Goal: Task Accomplishment & Management: Manage account settings

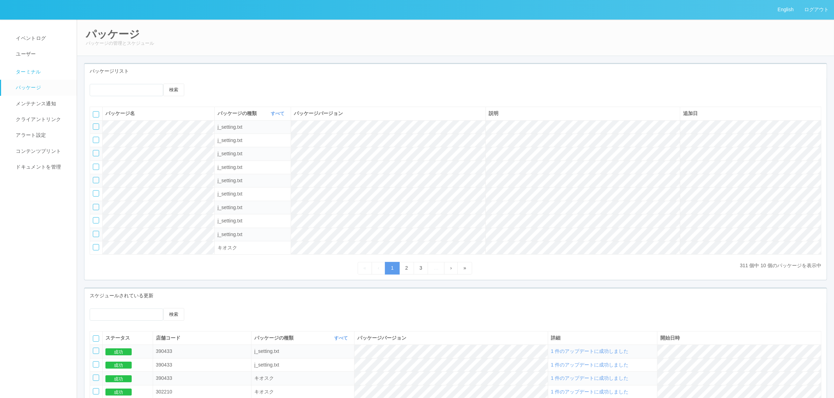
click at [40, 74] on span "ターミナル" at bounding box center [27, 72] width 27 height 6
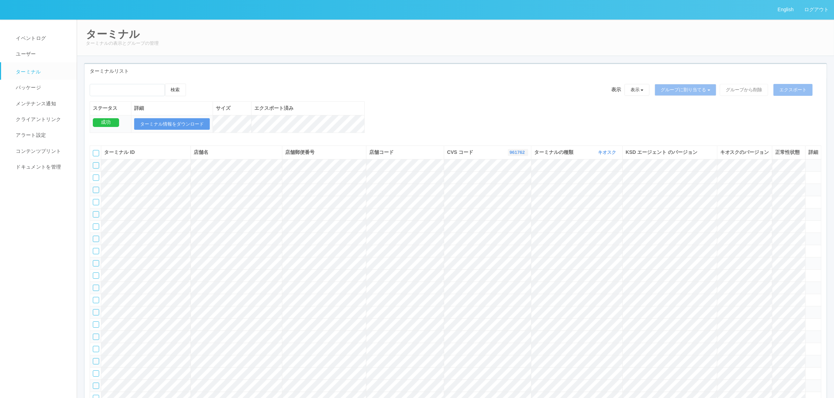
click at [515, 155] on link "961762" at bounding box center [517, 152] width 17 height 5
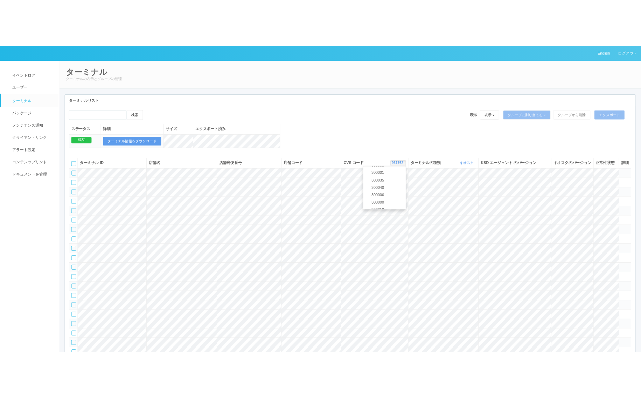
scroll to position [260, 0]
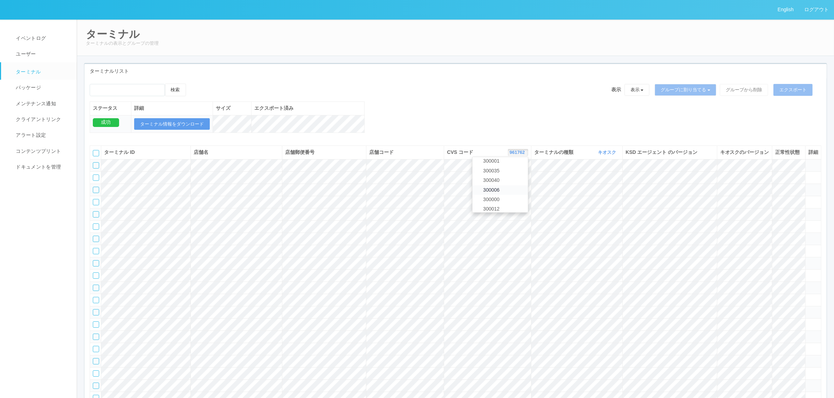
click at [513, 195] on link "300006" at bounding box center [499, 190] width 55 height 9
click at [456, 131] on div "検索 表示 表示 すべてのターミナル 未割り当てのターミナル グループを追加 グループ名を編集 アーカイブ済みのターミナル グループに割り当てる グループを追…" at bounding box center [455, 112] width 742 height 57
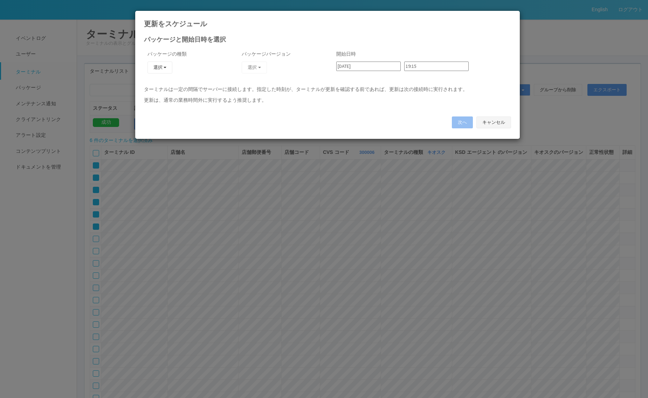
click at [495, 124] on button "キャンセル" at bounding box center [493, 123] width 35 height 12
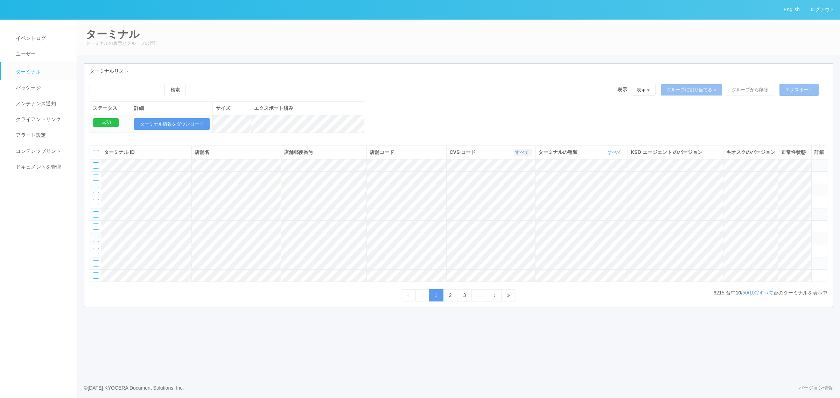
click at [515, 155] on link "すべて" at bounding box center [522, 152] width 15 height 5
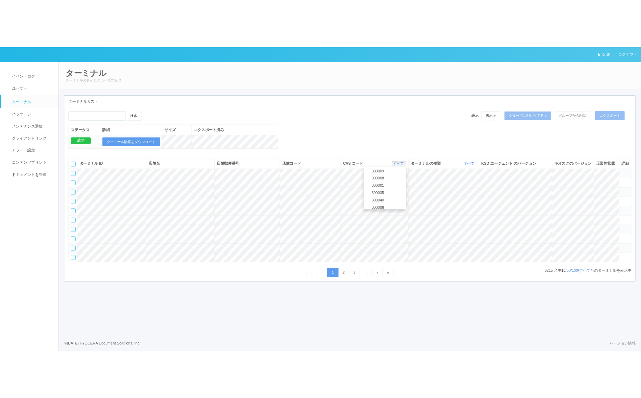
scroll to position [256, 0]
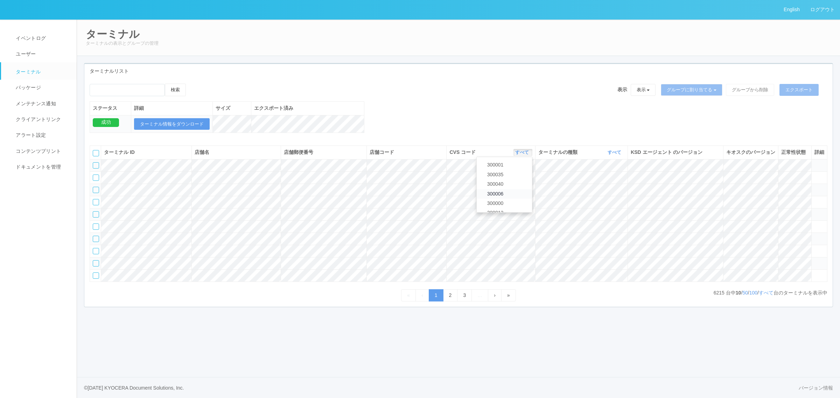
click at [515, 199] on link "300006" at bounding box center [504, 193] width 55 height 9
drag, startPoint x: 610, startPoint y: 160, endPoint x: 608, endPoint y: 164, distance: 3.9
click at [610, 155] on link "すべて" at bounding box center [615, 152] width 15 height 5
click at [601, 187] on link "キオスク" at bounding box center [596, 181] width 55 height 9
click at [647, 296] on link "すべて" at bounding box center [766, 293] width 15 height 6
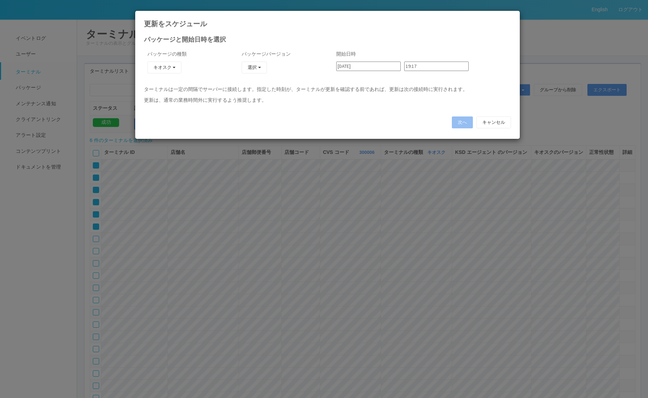
type input "2025/08/31"
type input "23:30"
type input "2025/08/31"
type input "23:36"
type input "2025/08/31"
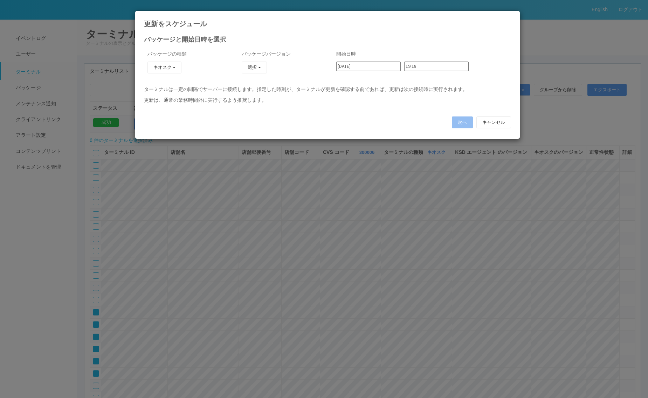
type input "23:42"
type input "2025/08/31"
type input "23:48"
type input "2025/08/31"
type input "23:54"
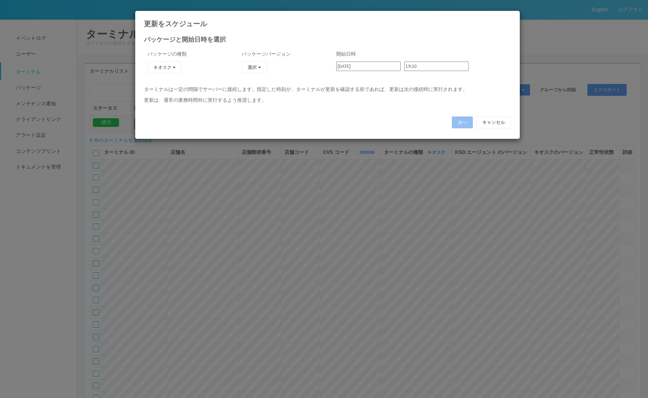
type input "[DATE]"
type input "00:00"
type input "19:16"
click at [502, 125] on button "キャンセル" at bounding box center [493, 123] width 35 height 12
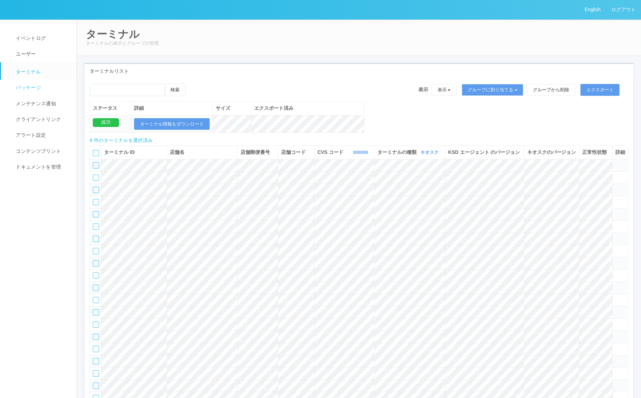
click at [43, 92] on link "パッケージ" at bounding box center [42, 88] width 82 height 16
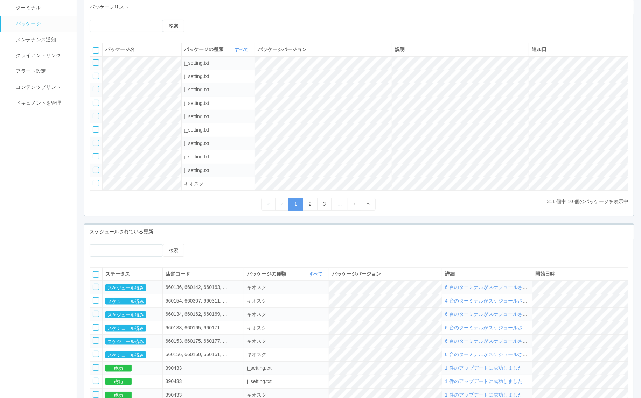
scroll to position [148, 0]
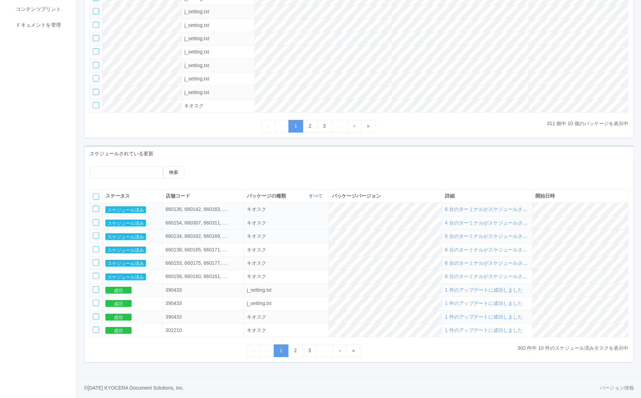
click at [493, 221] on span "4 台のターミナルがスケジュールされました" at bounding box center [493, 223] width 97 height 6
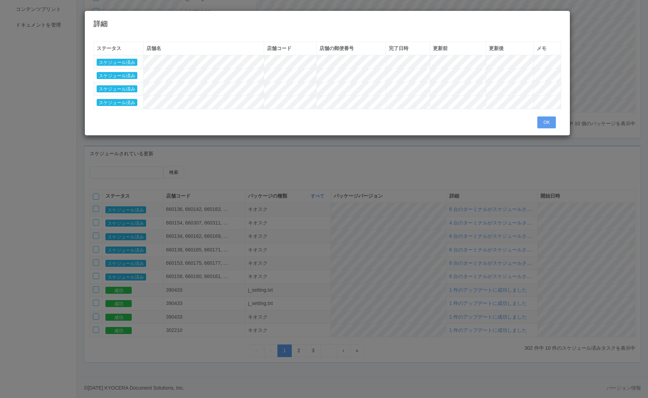
click at [116, 219] on div "詳細 « ‹ 1 › » ステータス 店舗名 店舗コード 店舗の郵便番号 完了日時 更新前 更新後 メモ スケジュール済み スケジュール済み スケジュール済み…" at bounding box center [324, 199] width 648 height 398
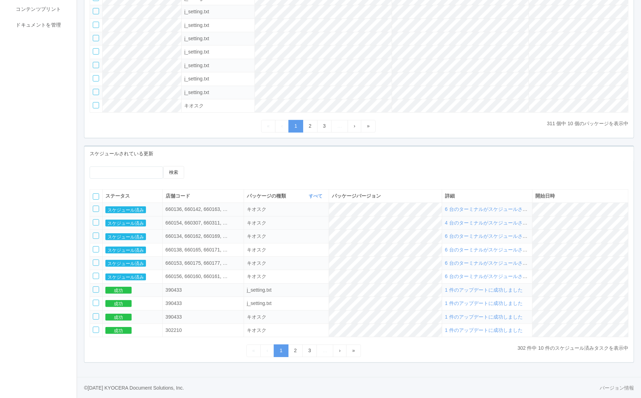
click at [95, 221] on div at bounding box center [96, 223] width 6 height 6
click at [205, 166] on icon at bounding box center [205, 166] width 0 height 0
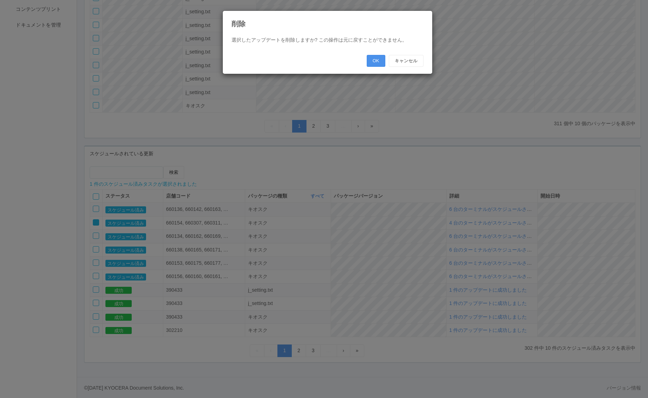
click at [370, 60] on button "OK" at bounding box center [376, 61] width 19 height 12
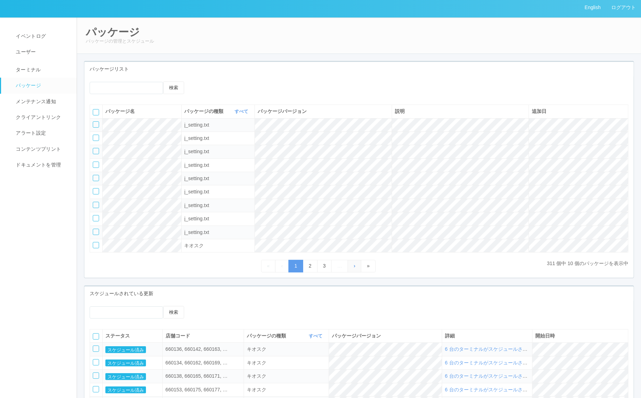
scroll to position [0, 0]
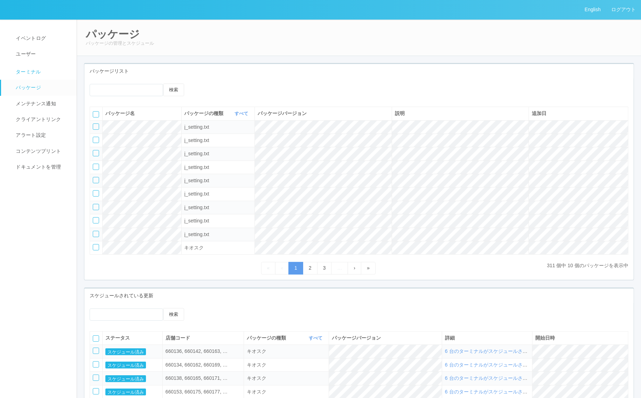
click at [46, 64] on link "ターミナル" at bounding box center [42, 71] width 82 height 18
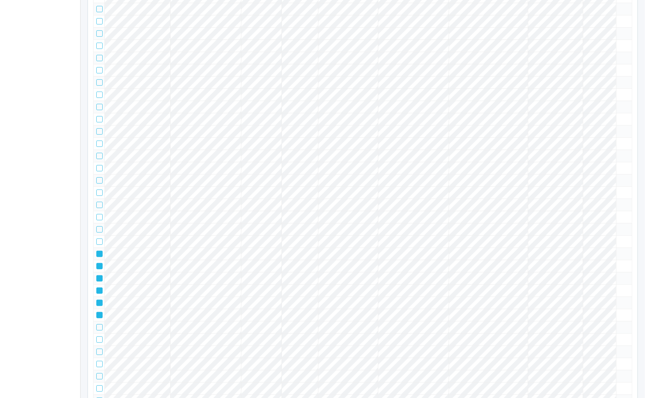
scroll to position [525, 0]
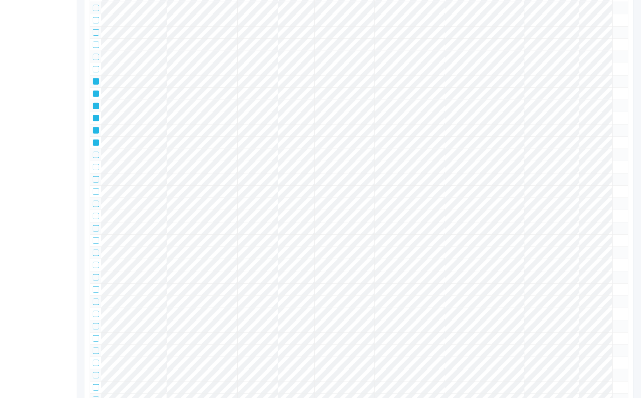
click at [93, 79] on icon at bounding box center [93, 79] width 0 height 0
drag, startPoint x: 95, startPoint y: 227, endPoint x: 96, endPoint y: 232, distance: 5.6
click at [93, 91] on icon at bounding box center [93, 91] width 0 height 0
drag, startPoint x: 97, startPoint y: 245, endPoint x: 93, endPoint y: 262, distance: 16.8
click at [93, 104] on icon at bounding box center [93, 104] width 0 height 0
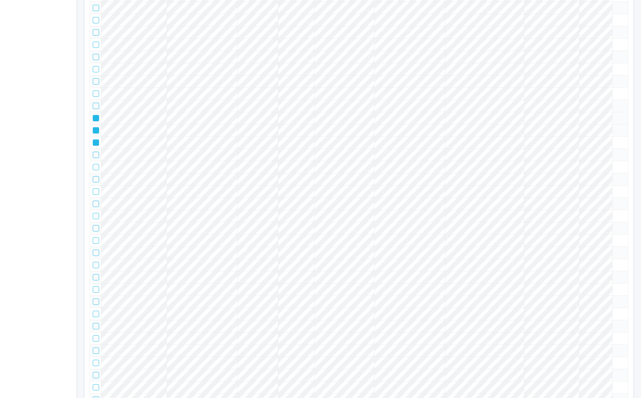
click at [93, 124] on td at bounding box center [95, 118] width 11 height 12
drag, startPoint x: 95, startPoint y: 263, endPoint x: 93, endPoint y: 272, distance: 9.2
click at [95, 124] on td at bounding box center [95, 118] width 11 height 12
click at [93, 134] on div at bounding box center [95, 130] width 5 height 6
click at [92, 149] on td at bounding box center [95, 143] width 11 height 12
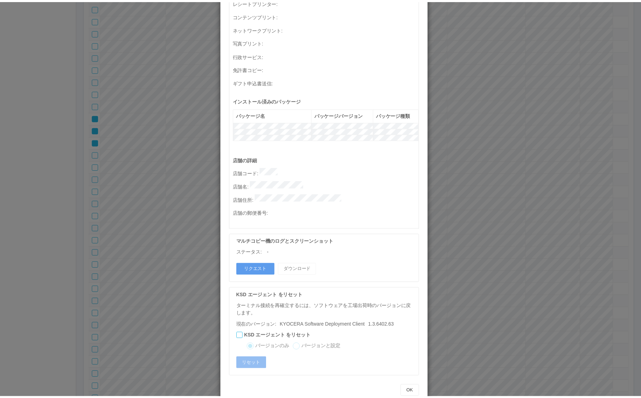
scroll to position [0, 0]
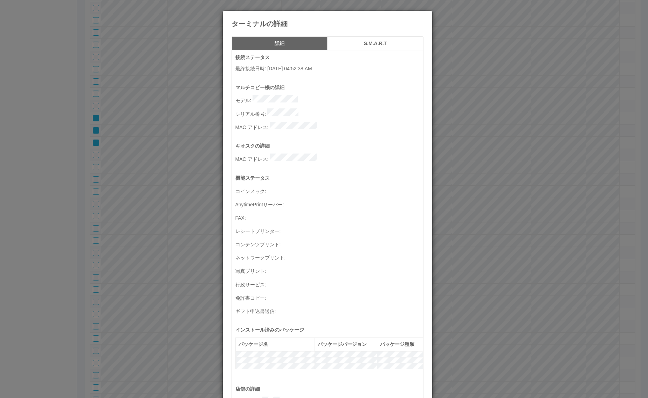
click at [368, 44] on h5 "S.M.A.R.T" at bounding box center [375, 43] width 91 height 5
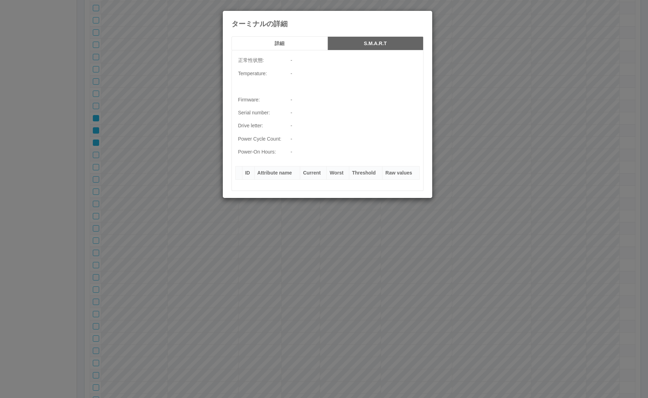
click at [297, 42] on h5 "詳細" at bounding box center [279, 43] width 91 height 5
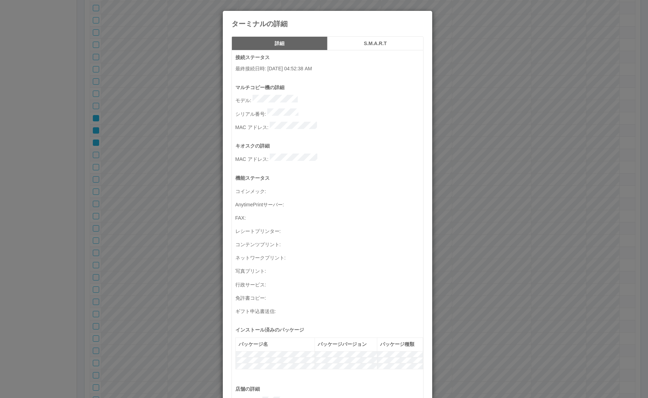
drag, startPoint x: 504, startPoint y: 114, endPoint x: 459, endPoint y: 114, distance: 45.2
click at [504, 115] on div "ターミナルの詳細 詳細 S.M.A.R.T 接続ステータス 最終接続日時 : 07/23/2025 04:52:38 AM マルチコピー機の詳細 モデル : …" at bounding box center [324, 199] width 648 height 398
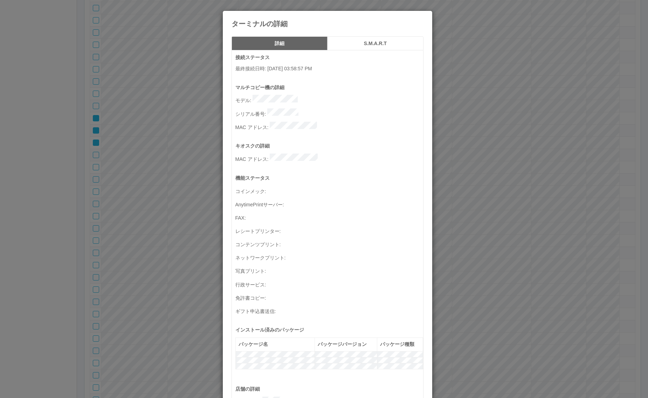
drag, startPoint x: 494, startPoint y: 99, endPoint x: 461, endPoint y: 98, distance: 32.9
click at [492, 99] on div "ターミナルの詳細 詳細 S.M.A.R.T 接続ステータス 最終接続日時 : 08/29/2025 03:58:57 PM マルチコピー機の詳細 モデル : …" at bounding box center [324, 199] width 648 height 398
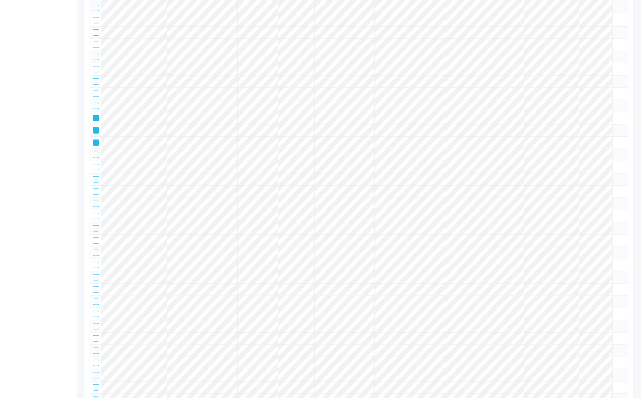
drag, startPoint x: 97, startPoint y: 102, endPoint x: 96, endPoint y: 106, distance: 4.3
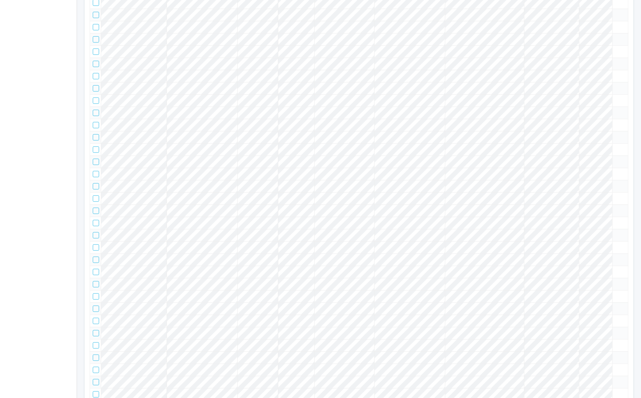
click at [95, 121] on div at bounding box center [96, 118] width 6 height 6
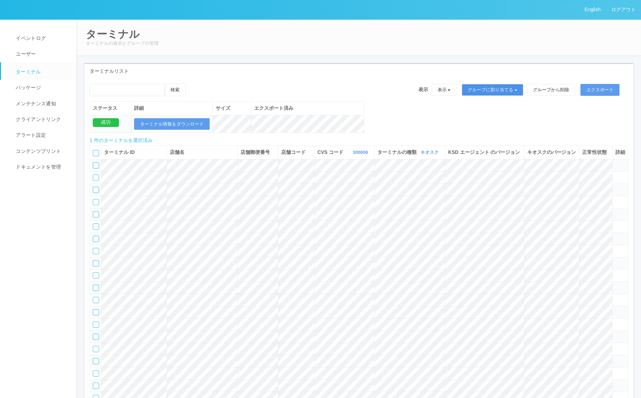
click at [483, 86] on button "グループに割り当てる" at bounding box center [493, 90] width 62 height 12
click at [485, 116] on link "アーカイブ済みのターミナル" at bounding box center [488, 118] width 78 height 9
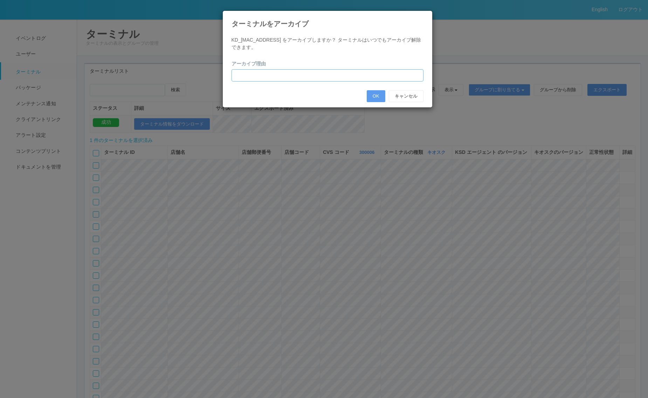
click at [321, 81] on input "text" at bounding box center [327, 75] width 192 height 12
type input "PC交換のため"
click at [371, 97] on button "OK" at bounding box center [376, 96] width 19 height 12
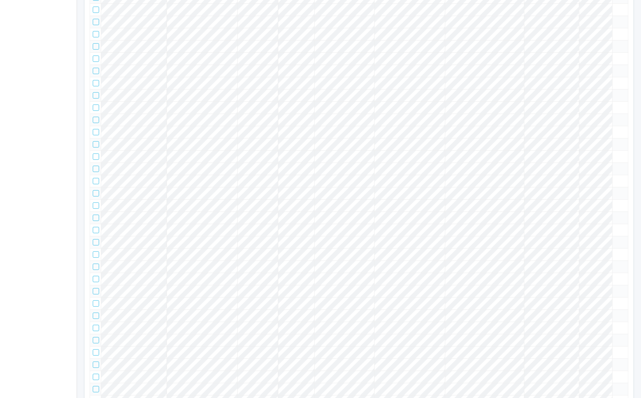
scroll to position [510, 0]
drag, startPoint x: 96, startPoint y: 84, endPoint x: 97, endPoint y: 91, distance: 7.2
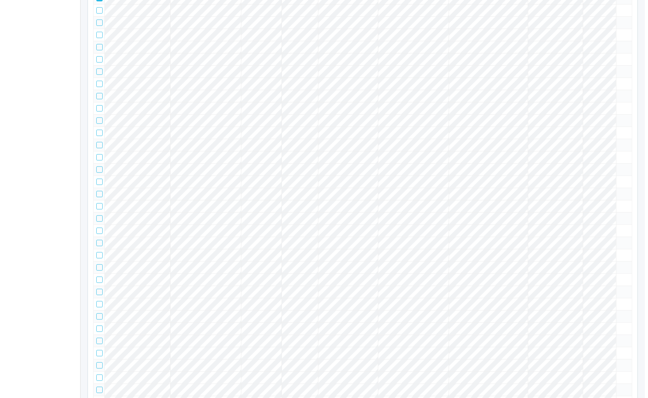
scroll to position [0, 0]
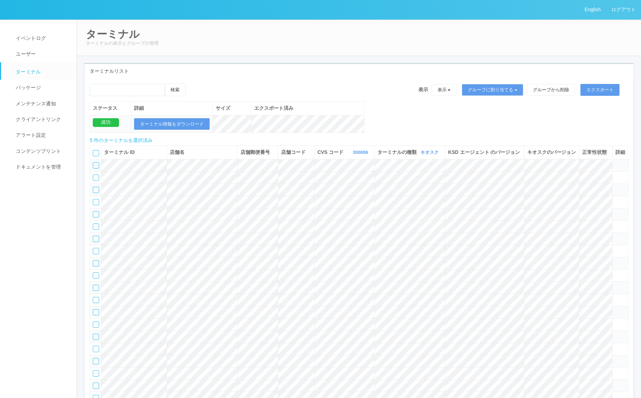
click at [193, 84] on icon at bounding box center [193, 84] width 0 height 0
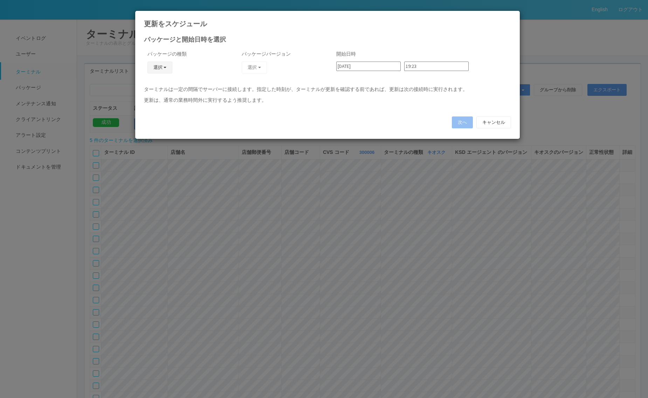
click at [158, 71] on button "選択" at bounding box center [159, 68] width 25 height 12
click at [160, 99] on link "キオスク" at bounding box center [149, 97] width 55 height 11
click at [252, 68] on button "選択" at bounding box center [254, 68] width 25 height 12
click at [242, 85] on link "2.1.5218" at bounding box center [239, 87] width 63 height 11
drag, startPoint x: 375, startPoint y: 67, endPoint x: 370, endPoint y: 73, distance: 7.5
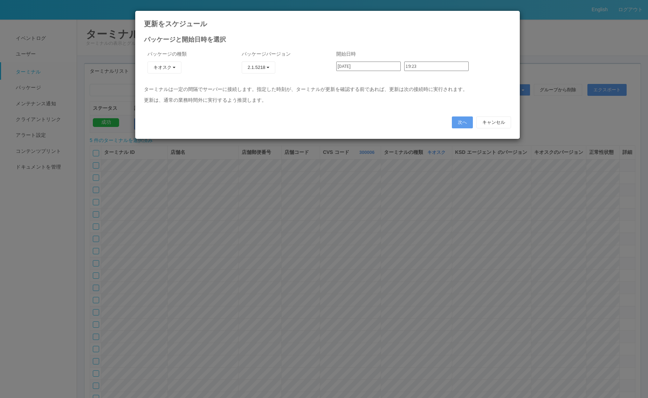
click at [374, 67] on input "[DATE]" at bounding box center [368, 66] width 64 height 9
type input "2025/08/31"
click at [408, 62] on input "19:23" at bounding box center [436, 66] width 64 height 9
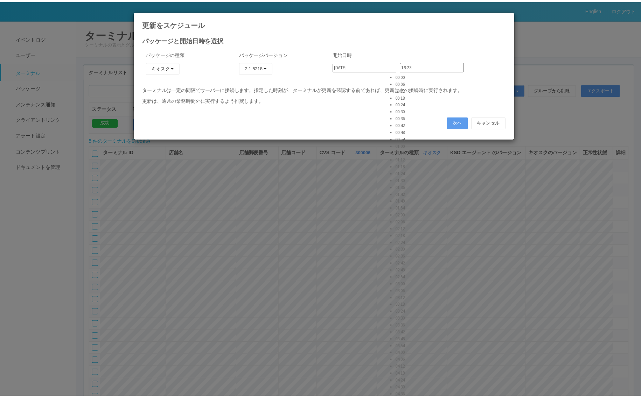
scroll to position [2440, 0]
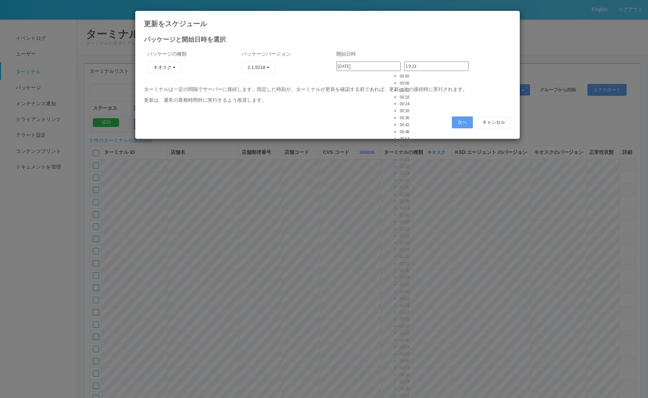
type input "23:54"
click at [452, 124] on button "次へ" at bounding box center [462, 123] width 21 height 12
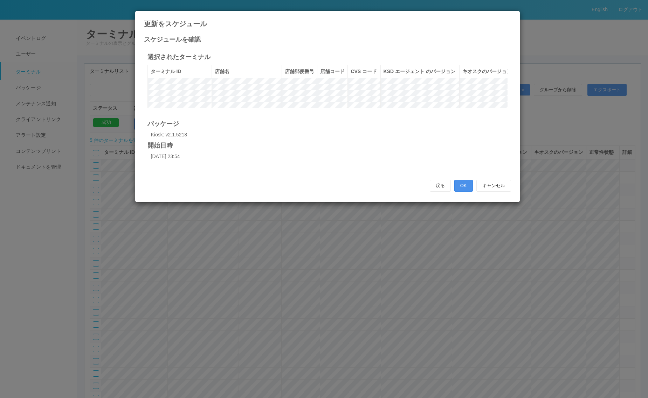
click at [467, 192] on button "OK" at bounding box center [463, 186] width 19 height 12
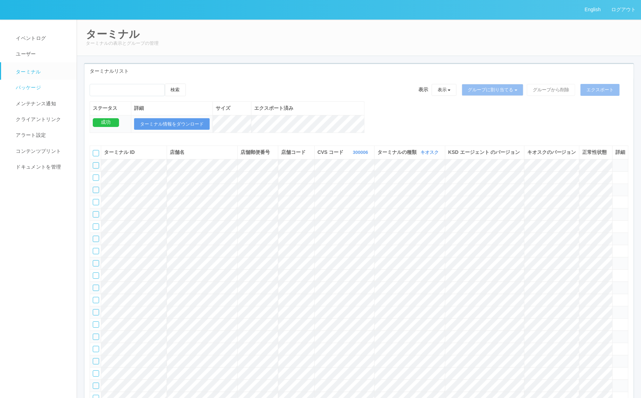
click at [47, 85] on link "パッケージ" at bounding box center [42, 88] width 82 height 16
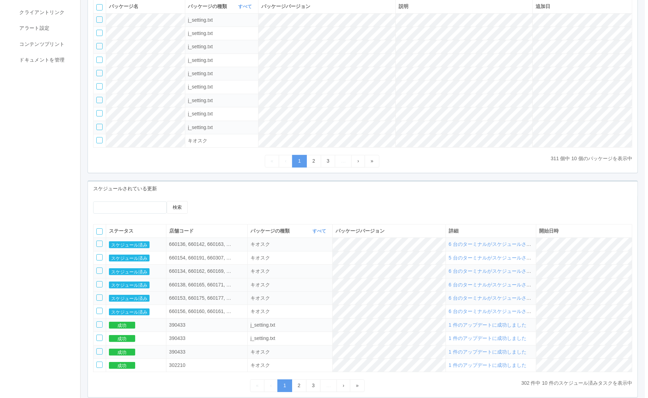
scroll to position [148, 0]
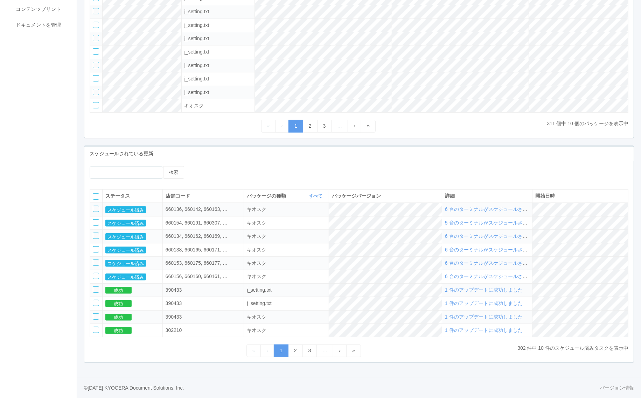
click at [471, 207] on span "6 台のターミナルがスケジュールされました" at bounding box center [493, 210] width 97 height 6
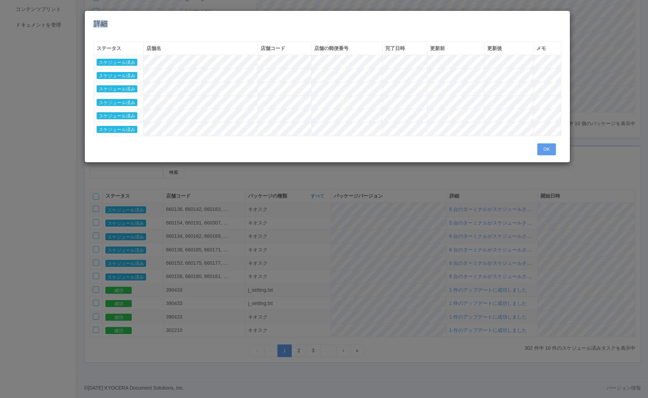
click at [560, 19] on div "詳細" at bounding box center [327, 19] width 485 height 17
click at [552, 24] on h4 "詳細" at bounding box center [327, 24] width 468 height 8
click at [561, 16] on icon at bounding box center [561, 16] width 0 height 0
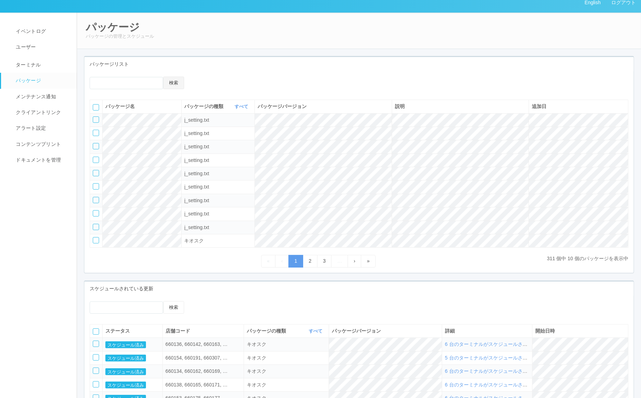
scroll to position [0, 0]
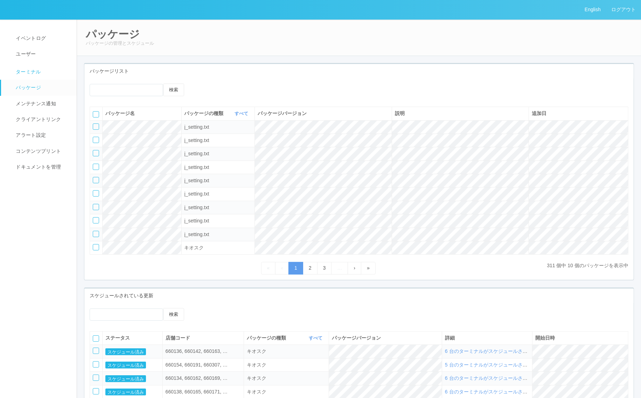
click at [48, 74] on link "ターミナル" at bounding box center [42, 71] width 82 height 18
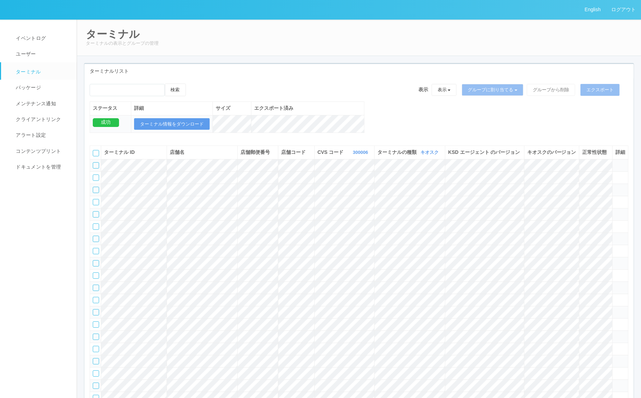
drag, startPoint x: 470, startPoint y: 110, endPoint x: 344, endPoint y: 79, distance: 130.2
click at [331, 85] on div "検索 表示 表示 すべてのターミナル 未割り当てのターミナル グループを追加 グループ名を編集 アーカイブ済みのターミナル グループに割り当てる グループを追…" at bounding box center [359, 93] width 539 height 18
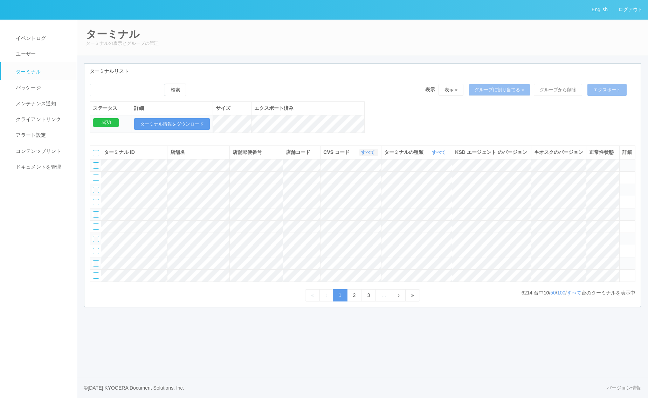
click at [370, 155] on link "すべて" at bounding box center [368, 152] width 15 height 5
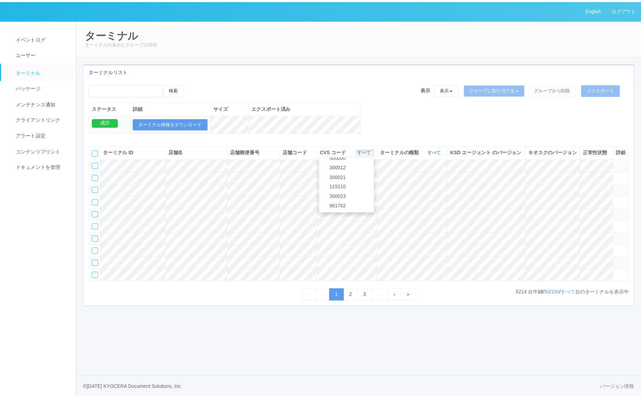
scroll to position [254, 0]
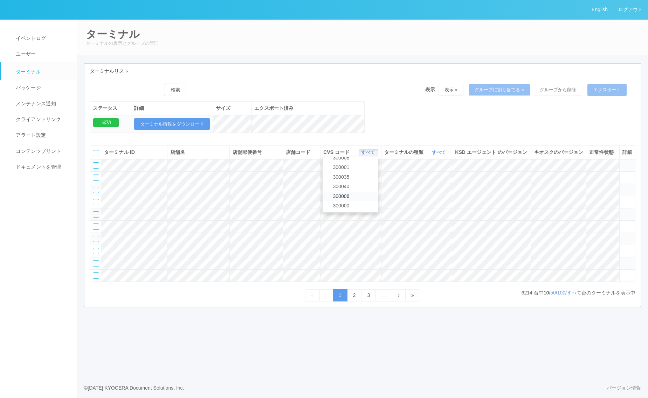
click at [365, 201] on link "300006" at bounding box center [349, 196] width 55 height 9
click at [439, 155] on link "すべて" at bounding box center [439, 152] width 15 height 5
click at [426, 187] on link "キオスク" at bounding box center [420, 181] width 55 height 9
click at [575, 296] on link "すべて" at bounding box center [573, 293] width 15 height 6
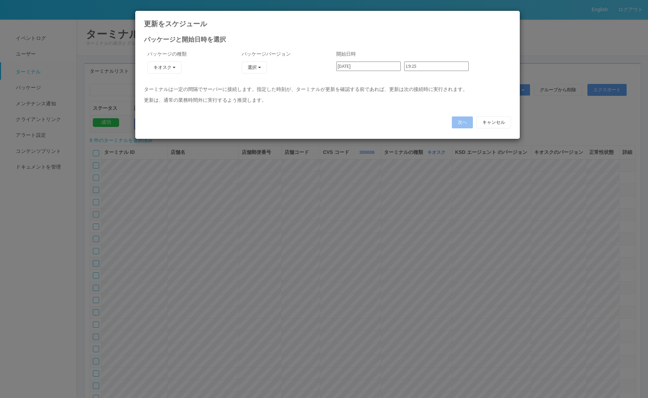
type input "[DATE]"
type input "00:06"
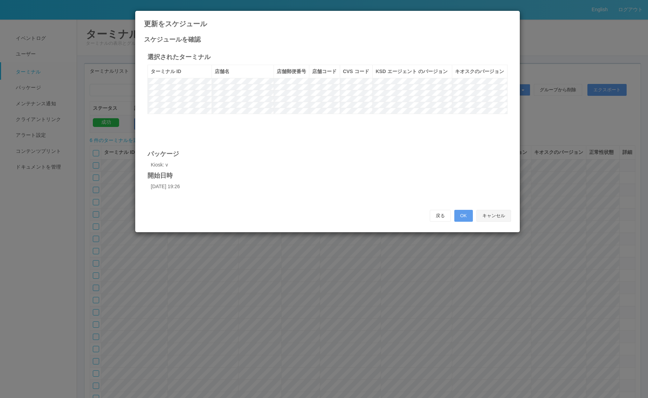
click at [505, 216] on button "キャンセル" at bounding box center [493, 216] width 35 height 12
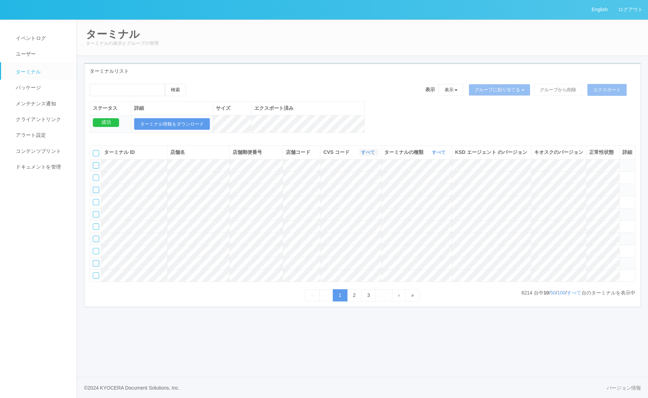
click at [364, 155] on link "すべて" at bounding box center [368, 152] width 15 height 5
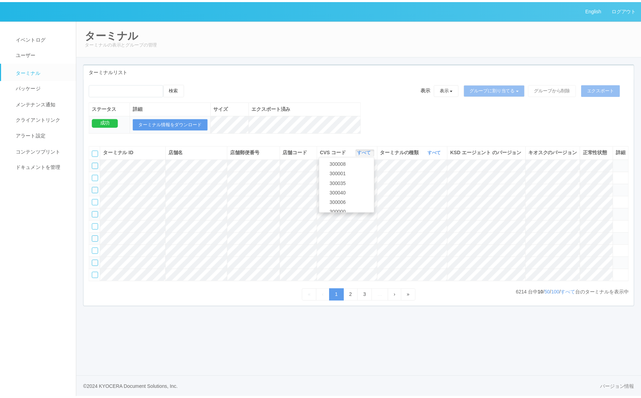
scroll to position [256, 0]
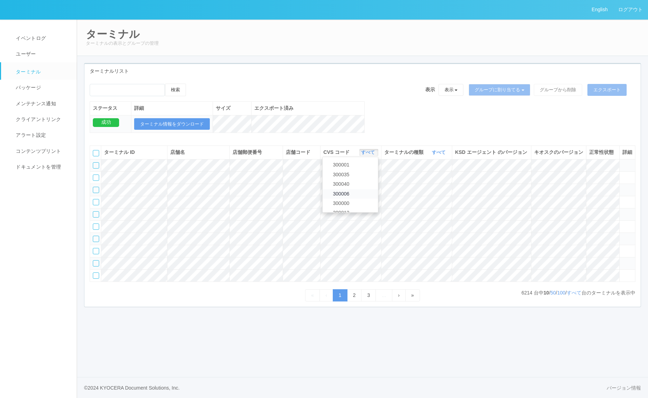
click at [362, 199] on link "300006" at bounding box center [349, 193] width 55 height 9
click at [436, 155] on link "すべて" at bounding box center [439, 152] width 15 height 5
click at [433, 187] on link "キオスク" at bounding box center [420, 181] width 55 height 9
click at [573, 296] on link "すべて" at bounding box center [573, 293] width 15 height 6
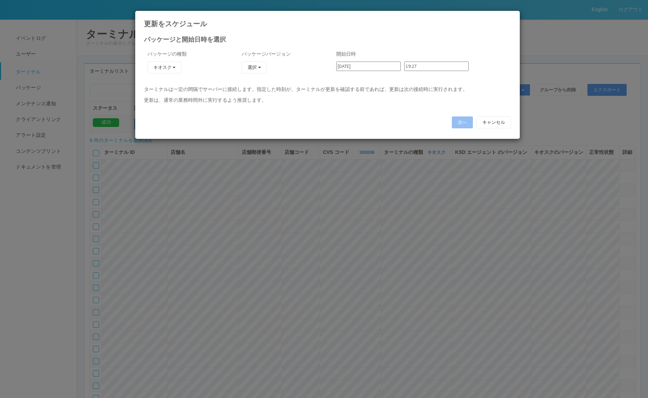
type input "[DATE]"
type input "00:06"
type input "[DATE]"
type input "00:12"
type input "[DATE]"
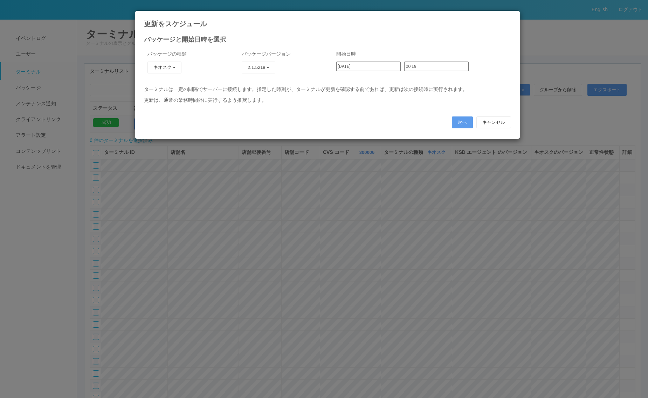
type input "00:18"
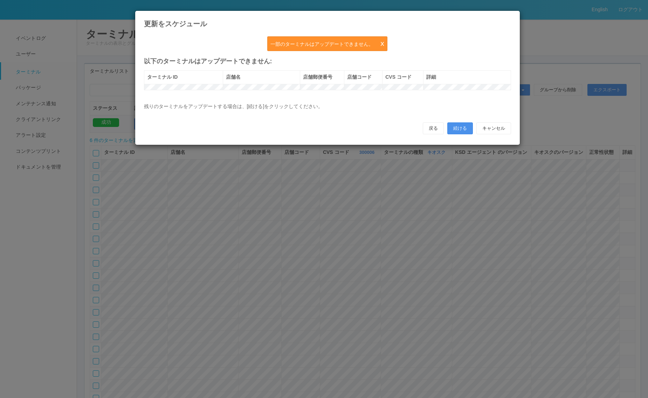
click at [460, 133] on button "続ける" at bounding box center [460, 129] width 26 height 12
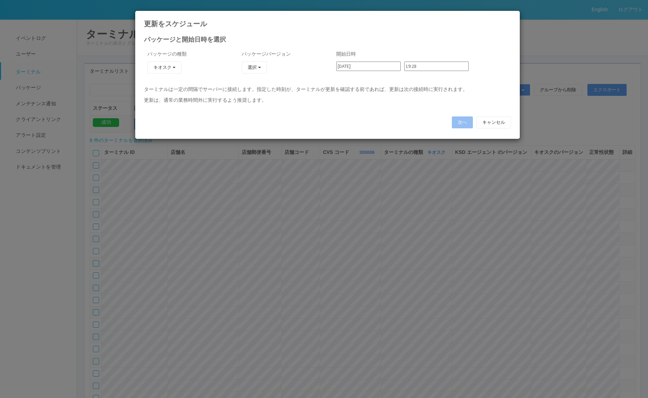
type input "[DATE]"
type input "00:24"
type input "[DATE]"
type input "00:30"
type input "[DATE]"
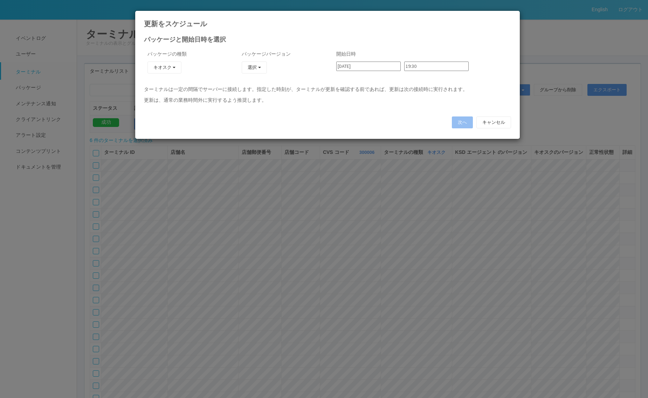
type input "00:36"
type input "19:26"
type input "[DATE]"
type input "00:42"
type input "[DATE]"
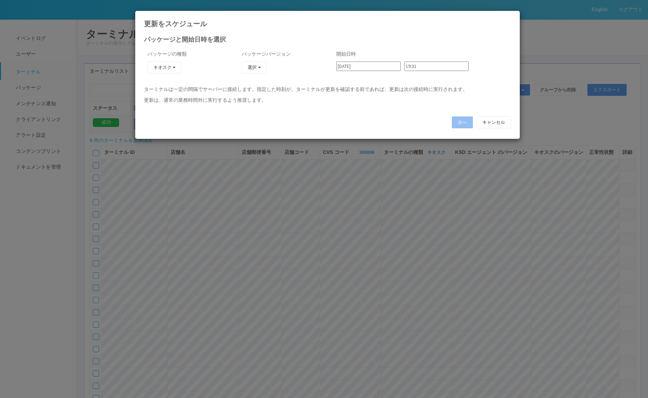
type input "00:48"
type input "[DATE]"
type input "00:54"
type input "[DATE]"
type input "01:00"
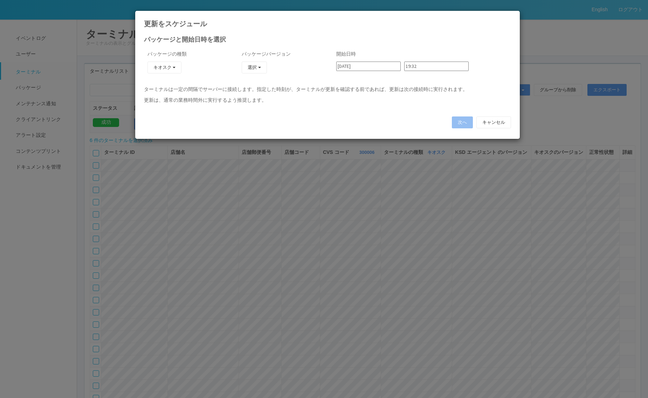
type input "[DATE]"
type input "01:06"
type input "[DATE]"
type input "01:12"
type input "[DATE]"
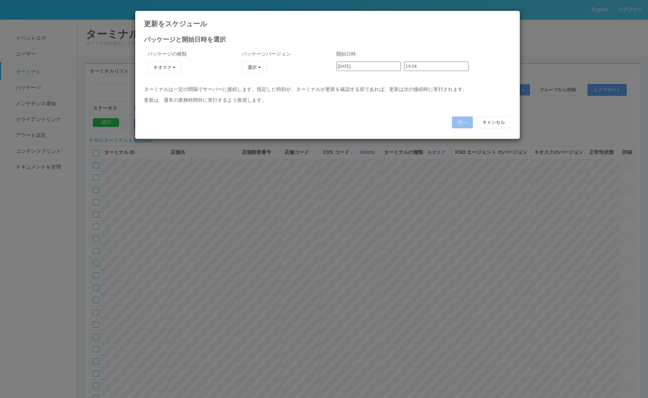
type input "01:18"
type input "[DATE]"
type input "01:24"
type input "[DATE]"
type input "01:30"
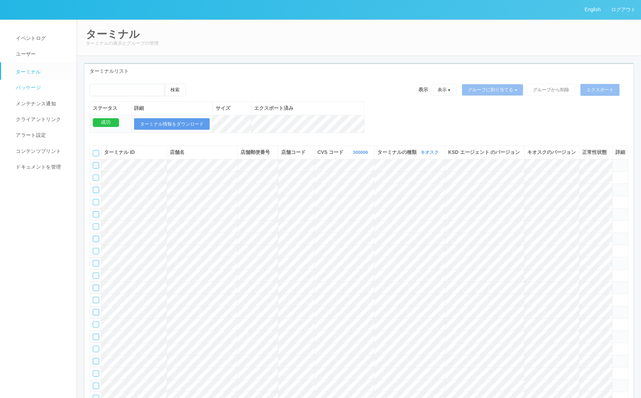
click at [45, 86] on link "パッケージ" at bounding box center [42, 88] width 82 height 16
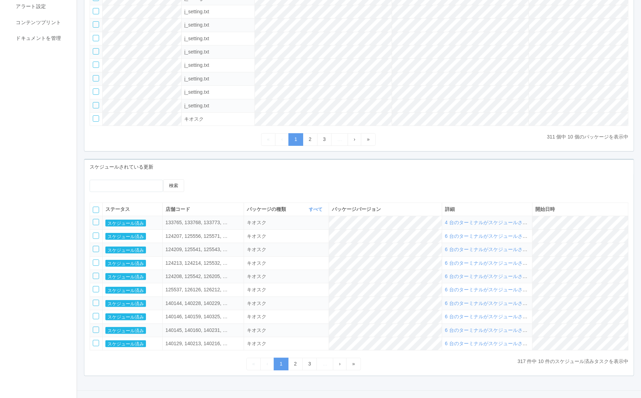
scroll to position [148, 0]
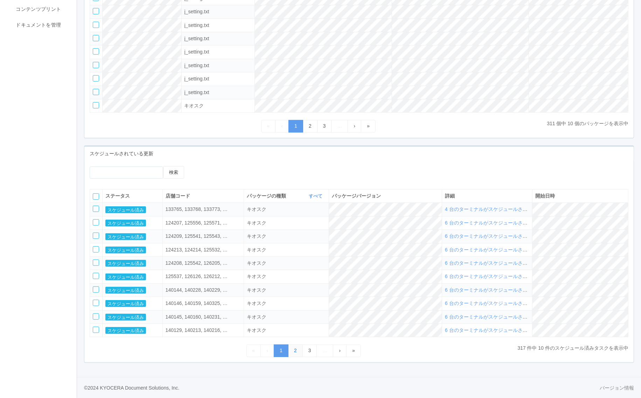
click at [291, 349] on link "2" at bounding box center [295, 351] width 15 height 12
click at [304, 350] on link "3" at bounding box center [309, 351] width 15 height 12
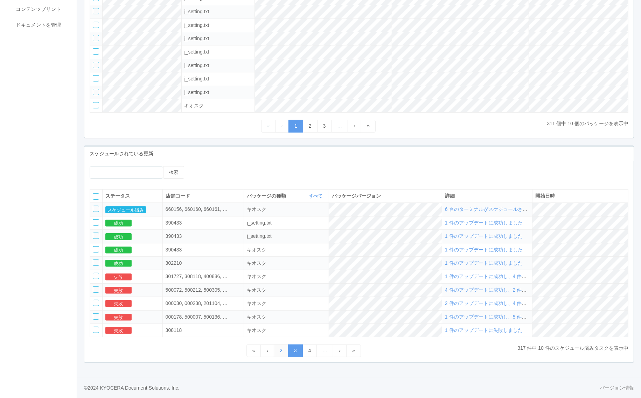
click at [281, 351] on link "2" at bounding box center [281, 351] width 15 height 12
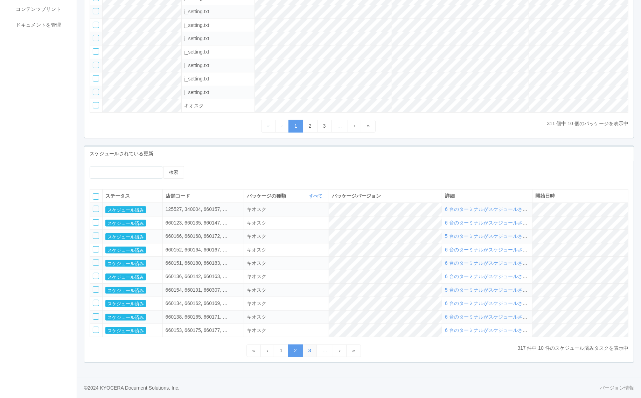
click at [304, 353] on link "3" at bounding box center [309, 351] width 15 height 12
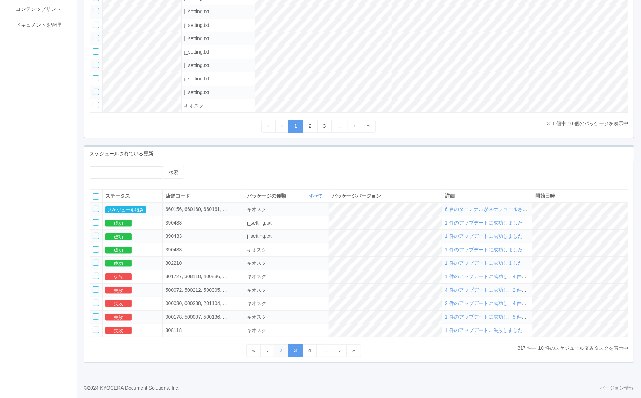
click at [281, 349] on link "2" at bounding box center [281, 351] width 15 height 12
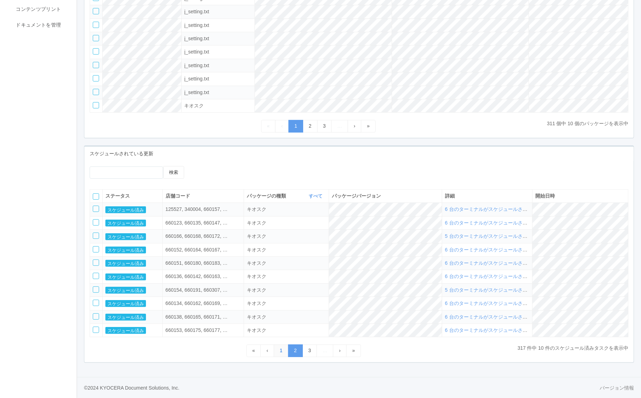
click at [279, 353] on link "1" at bounding box center [281, 351] width 15 height 12
click at [292, 354] on link "2" at bounding box center [295, 351] width 15 height 12
click at [280, 353] on link "1" at bounding box center [281, 351] width 15 height 12
